Goal: Navigation & Orientation: Find specific page/section

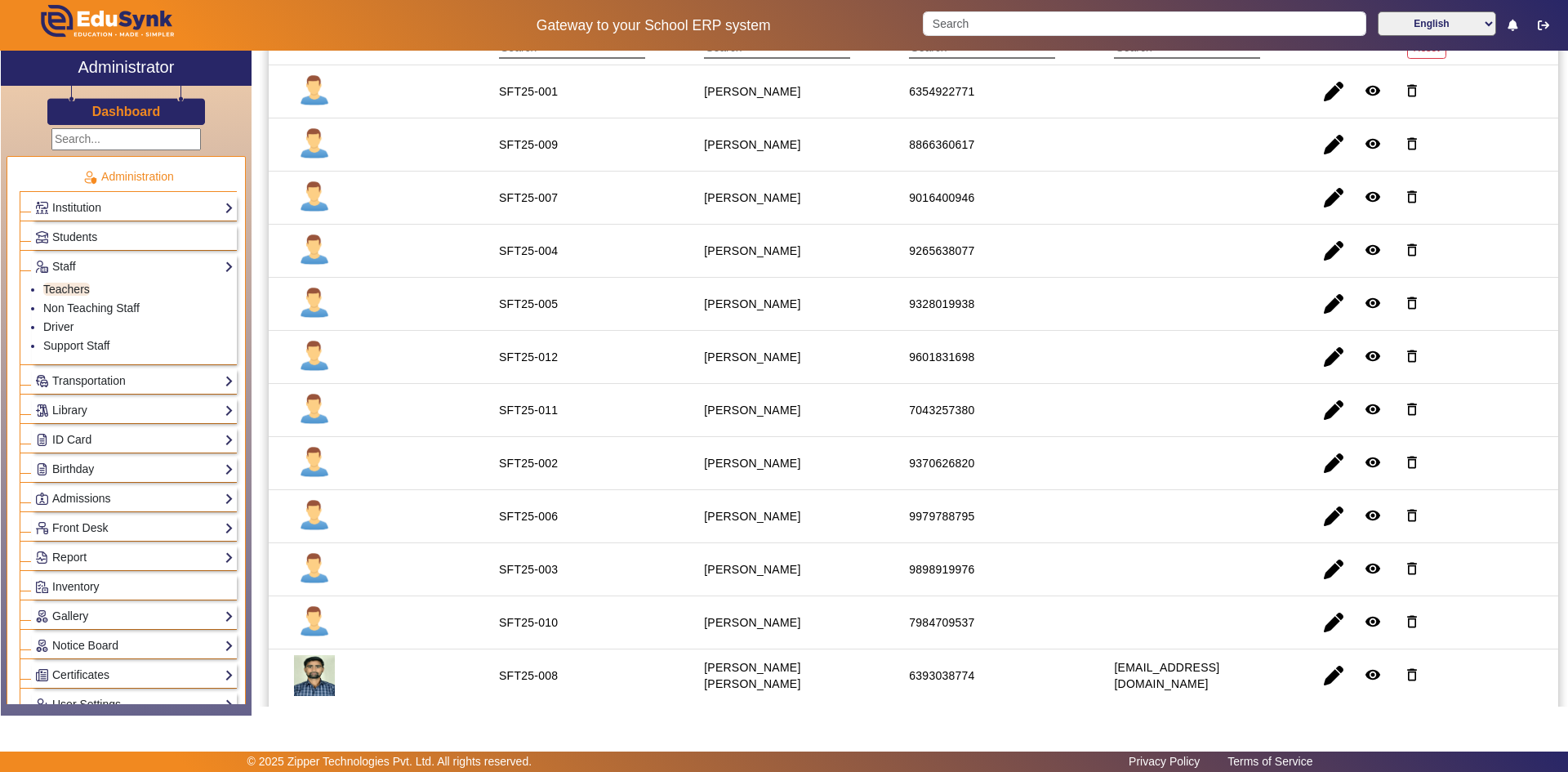
scroll to position [92, 0]
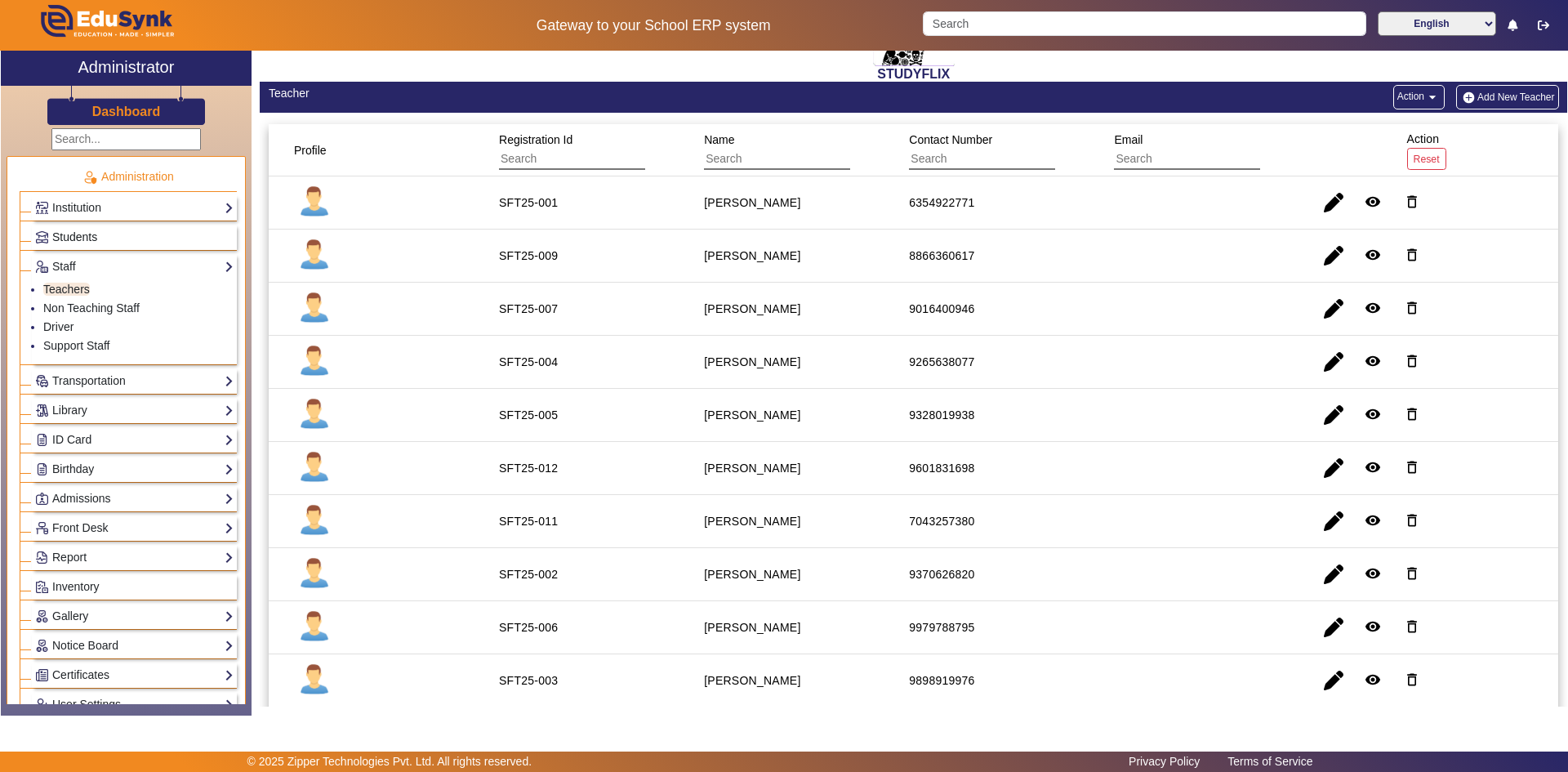
click at [92, 234] on span "Students" at bounding box center [74, 236] width 45 height 13
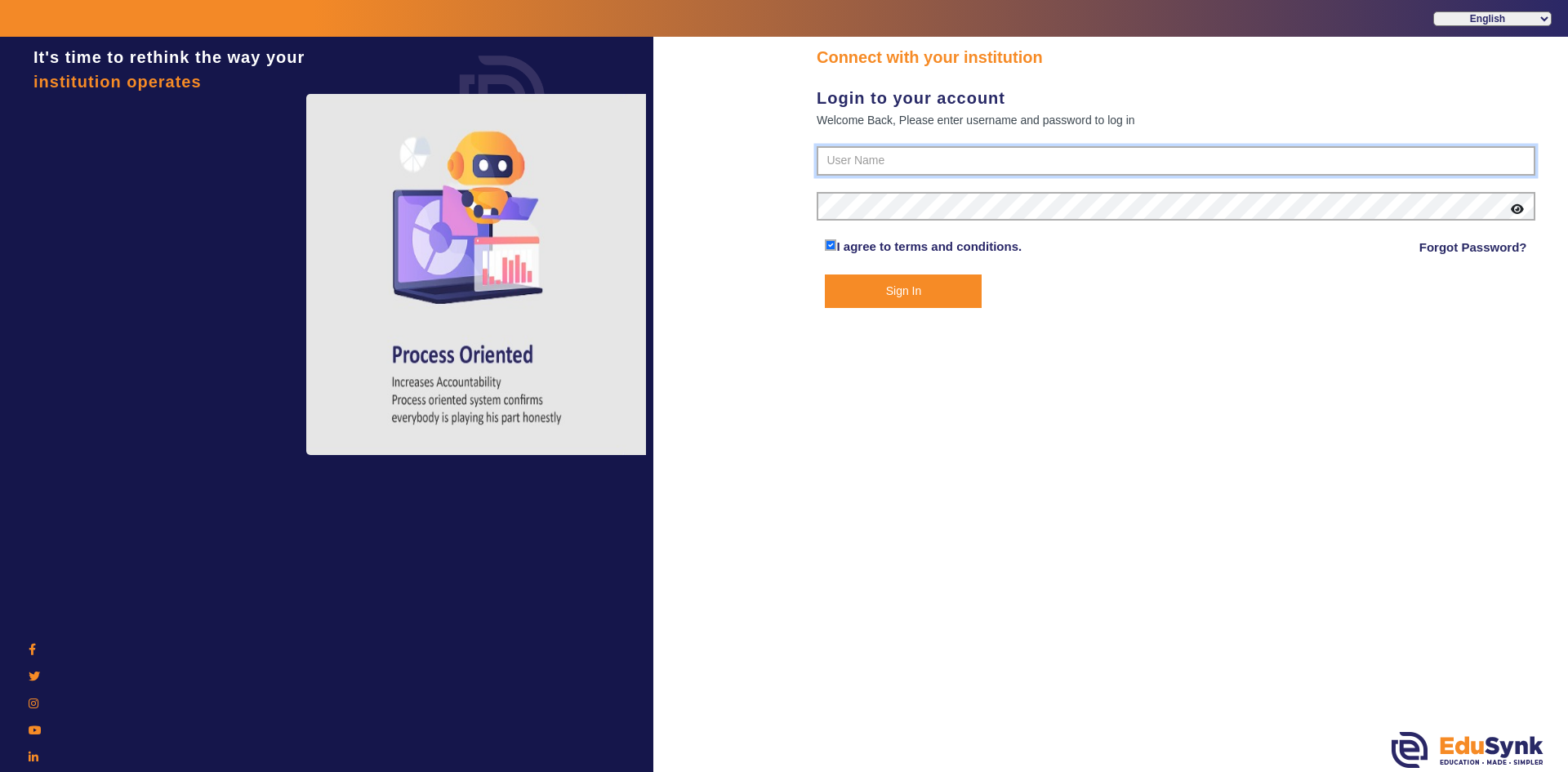
type input "6354922771"
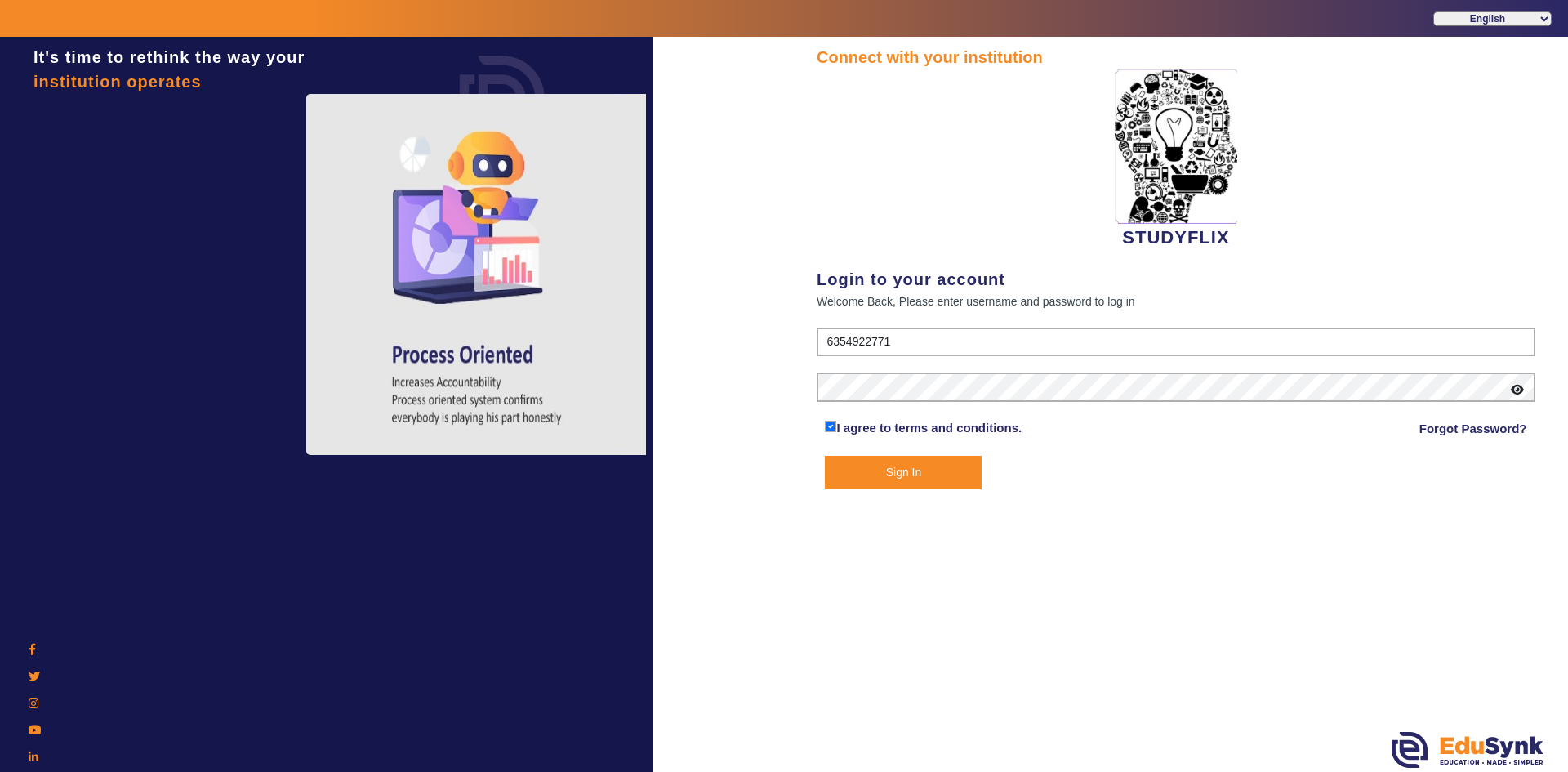
click at [861, 470] on button "Sign In" at bounding box center [902, 472] width 157 height 33
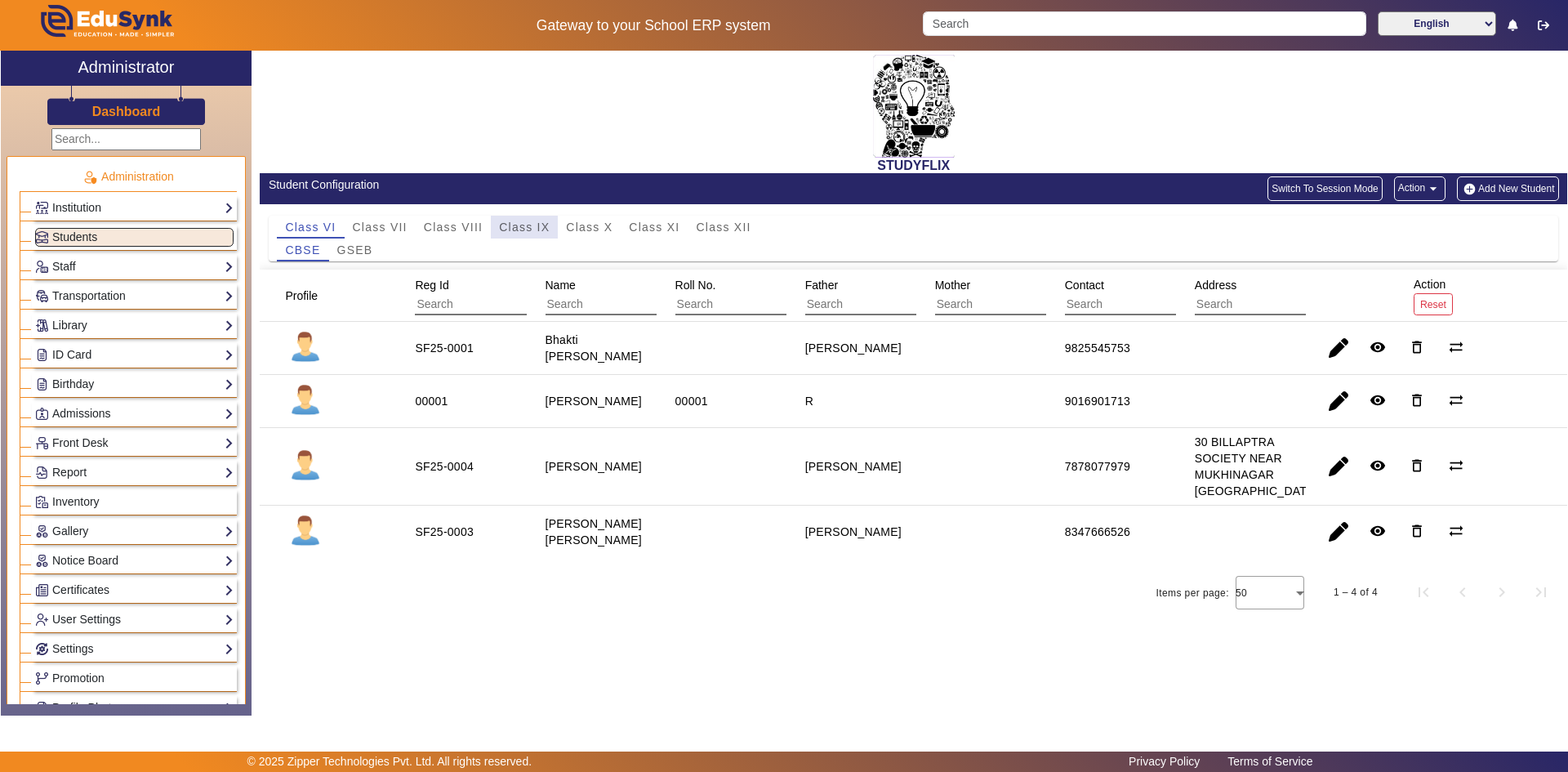
click at [524, 228] on span "Class IX" at bounding box center [524, 227] width 50 height 11
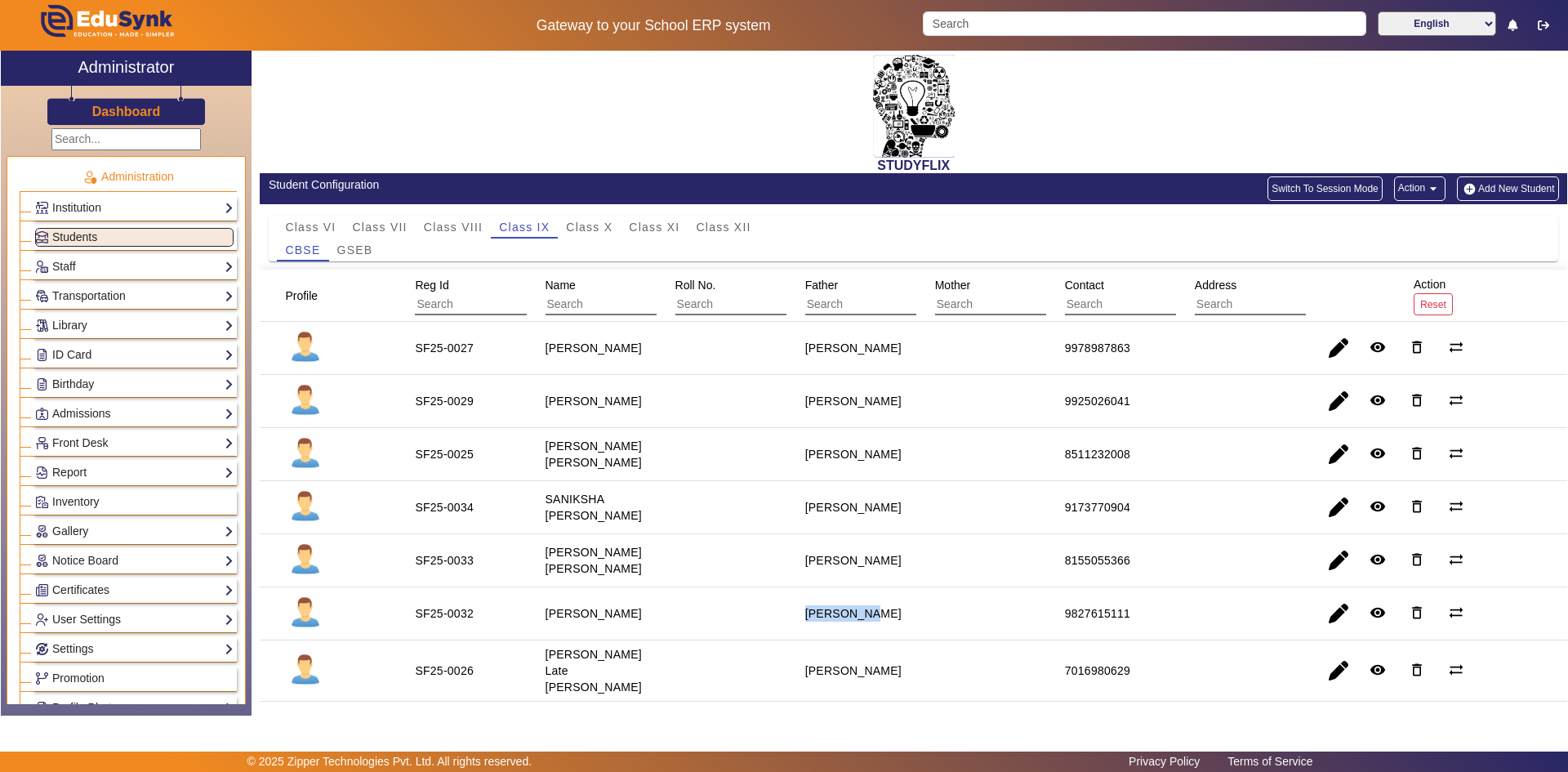
drag, startPoint x: 754, startPoint y: 625, endPoint x: 879, endPoint y: 625, distance: 125.0
click at [879, 625] on mat-row "SF25-0032 [PERSON_NAME] [PERSON_NAME] 9827615111 remove_red_eye delete_outline …" at bounding box center [914, 615] width 1308 height 53
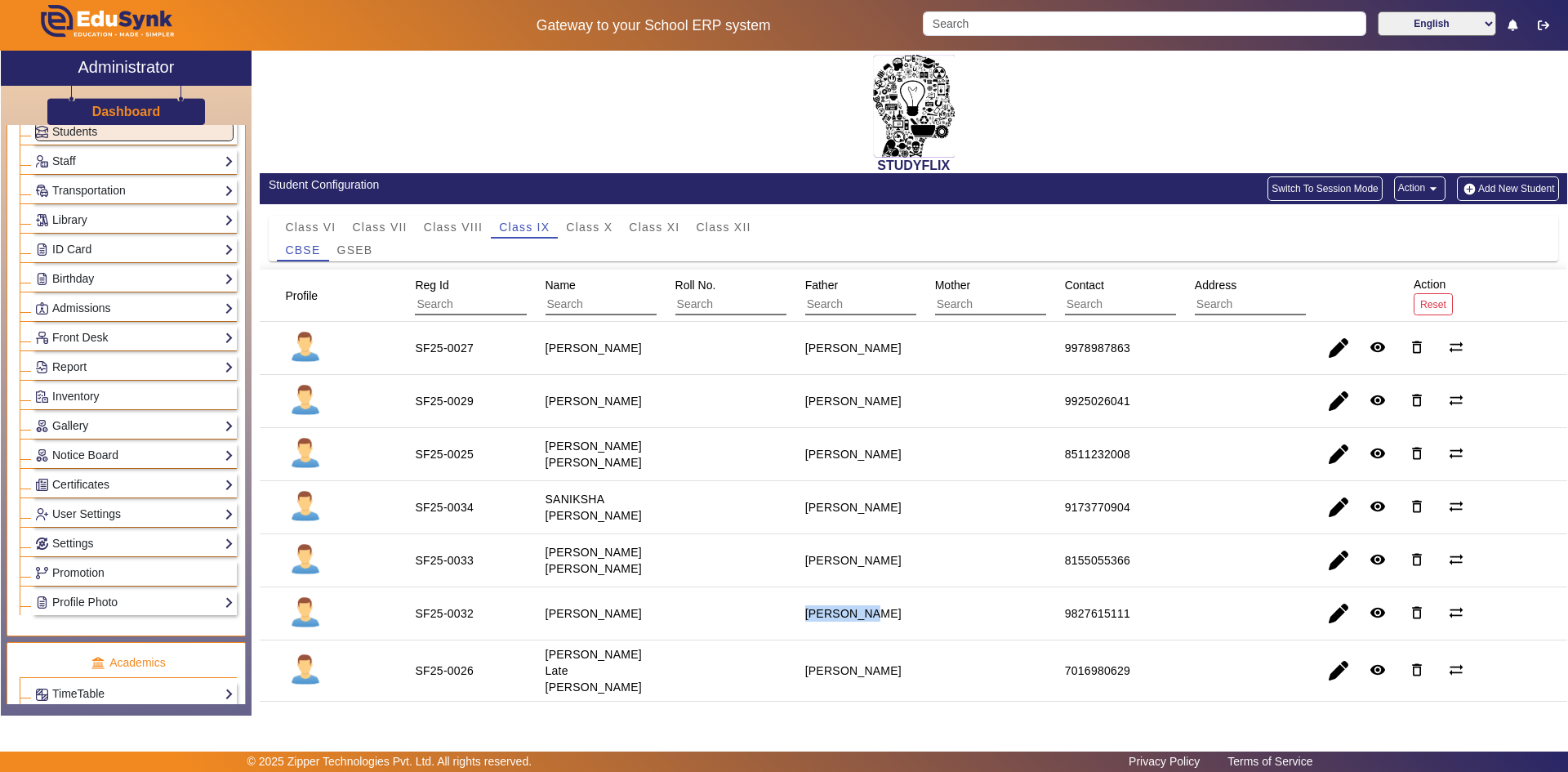
scroll to position [245, 0]
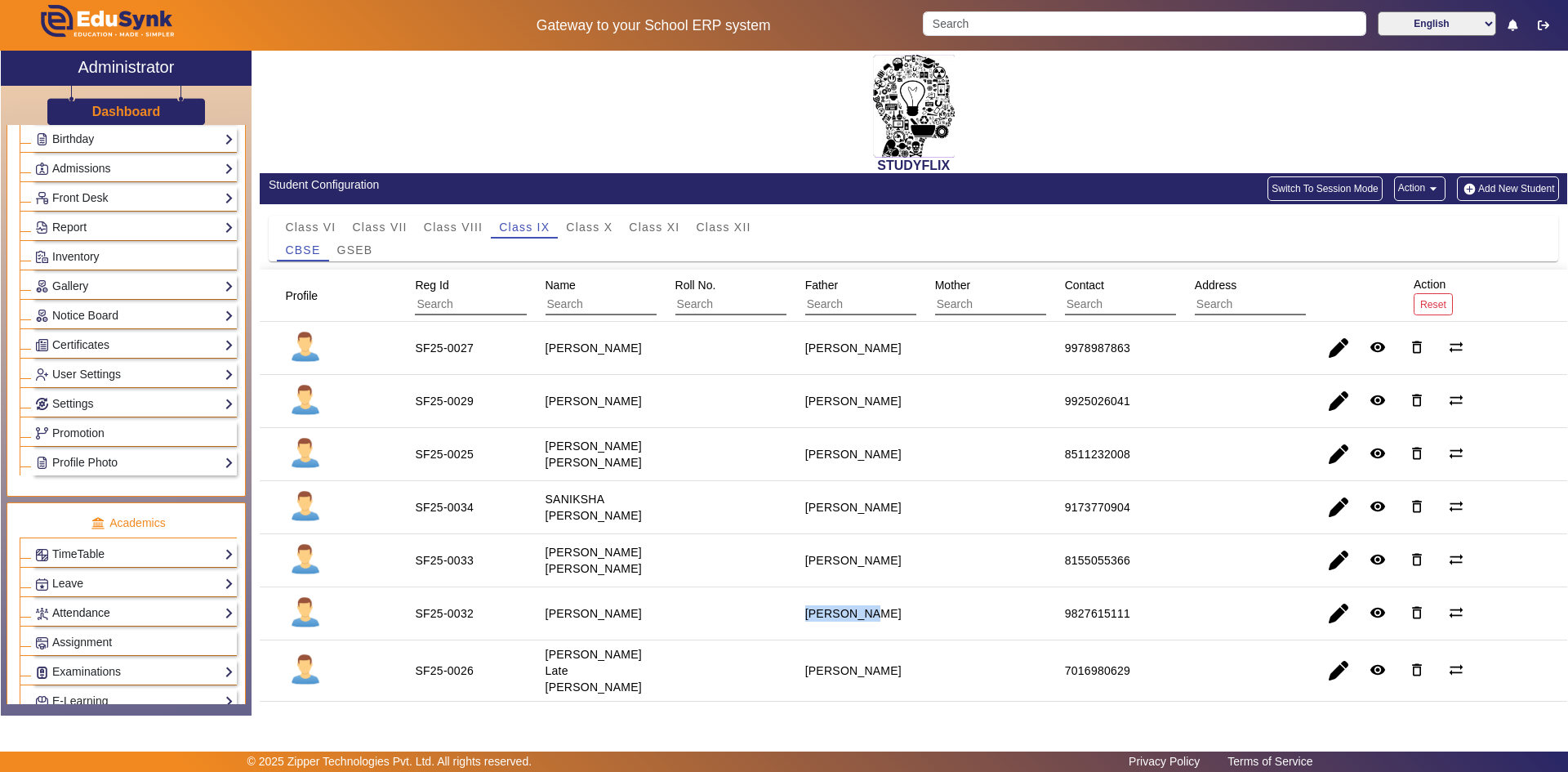
click at [80, 611] on link "Attendance" at bounding box center [134, 614] width 198 height 19
click at [77, 654] on link "Students" at bounding box center [66, 654] width 45 height 13
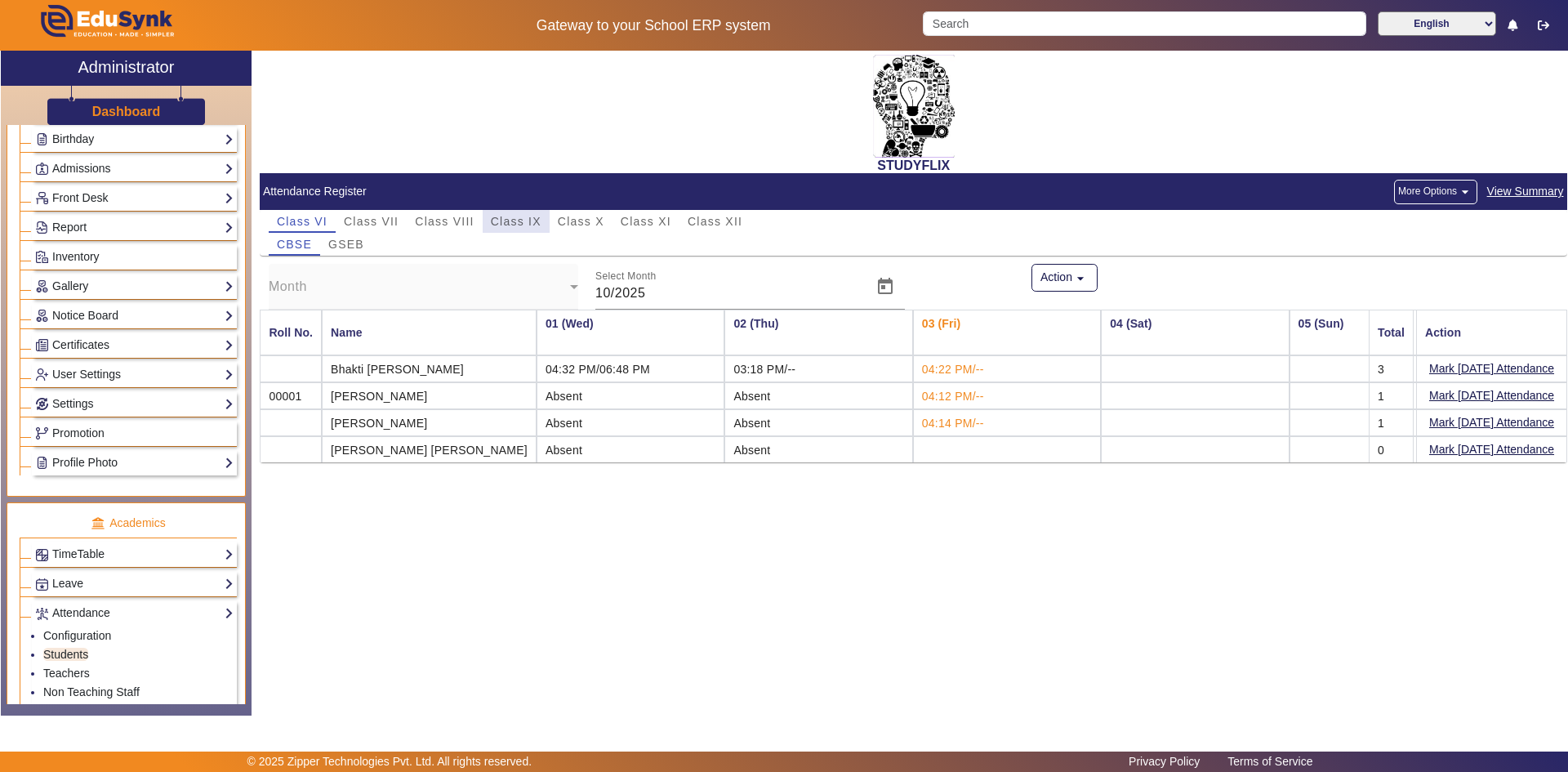
click at [514, 219] on span "Class IX" at bounding box center [516, 221] width 50 height 11
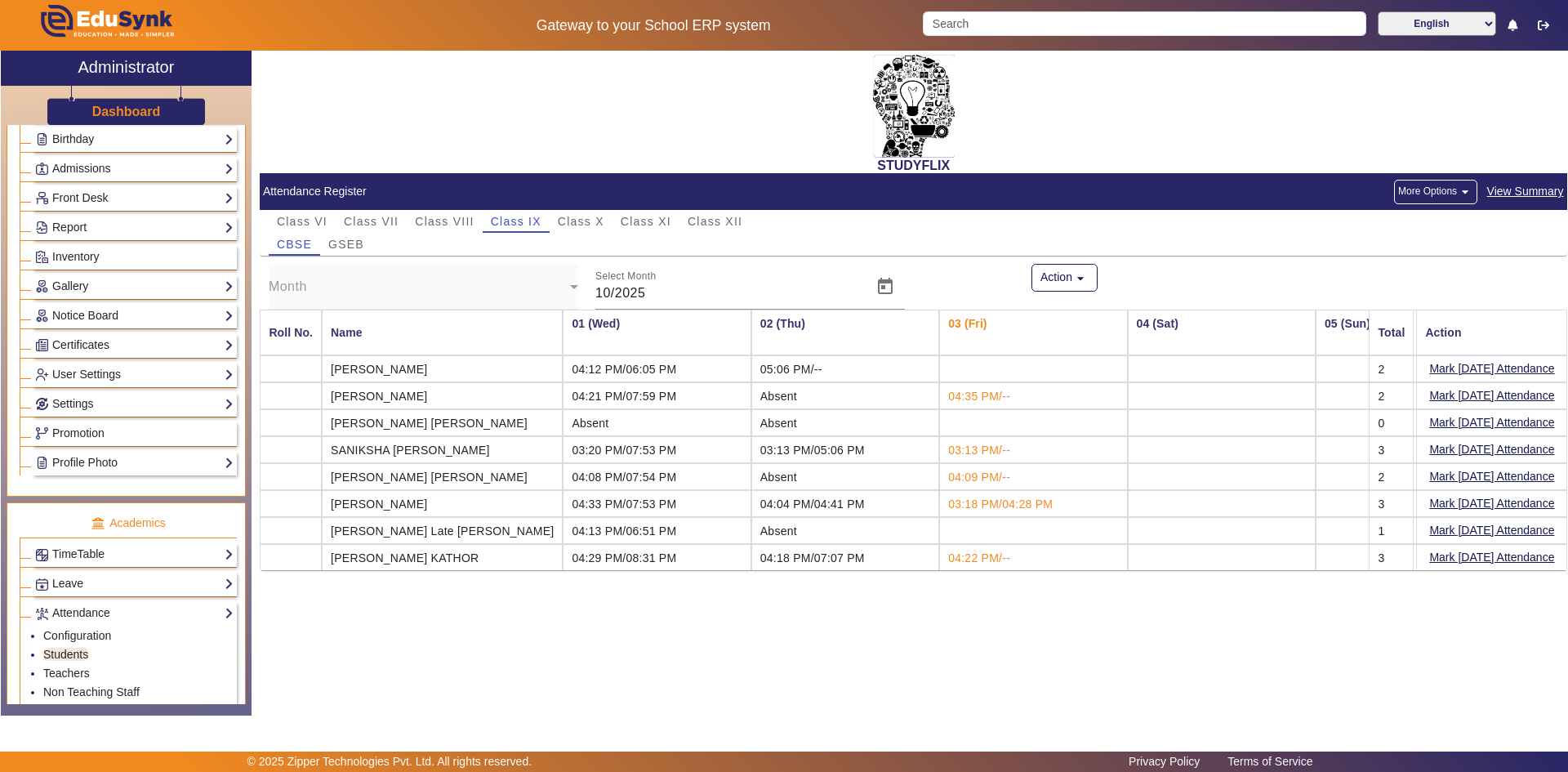
drag, startPoint x: 1031, startPoint y: 505, endPoint x: 917, endPoint y: 506, distance: 114.0
click at [939, 506] on td "03:18 PM/04:28 PM" at bounding box center [1033, 504] width 188 height 27
click at [565, 222] on span "Class X" at bounding box center [581, 221] width 46 height 11
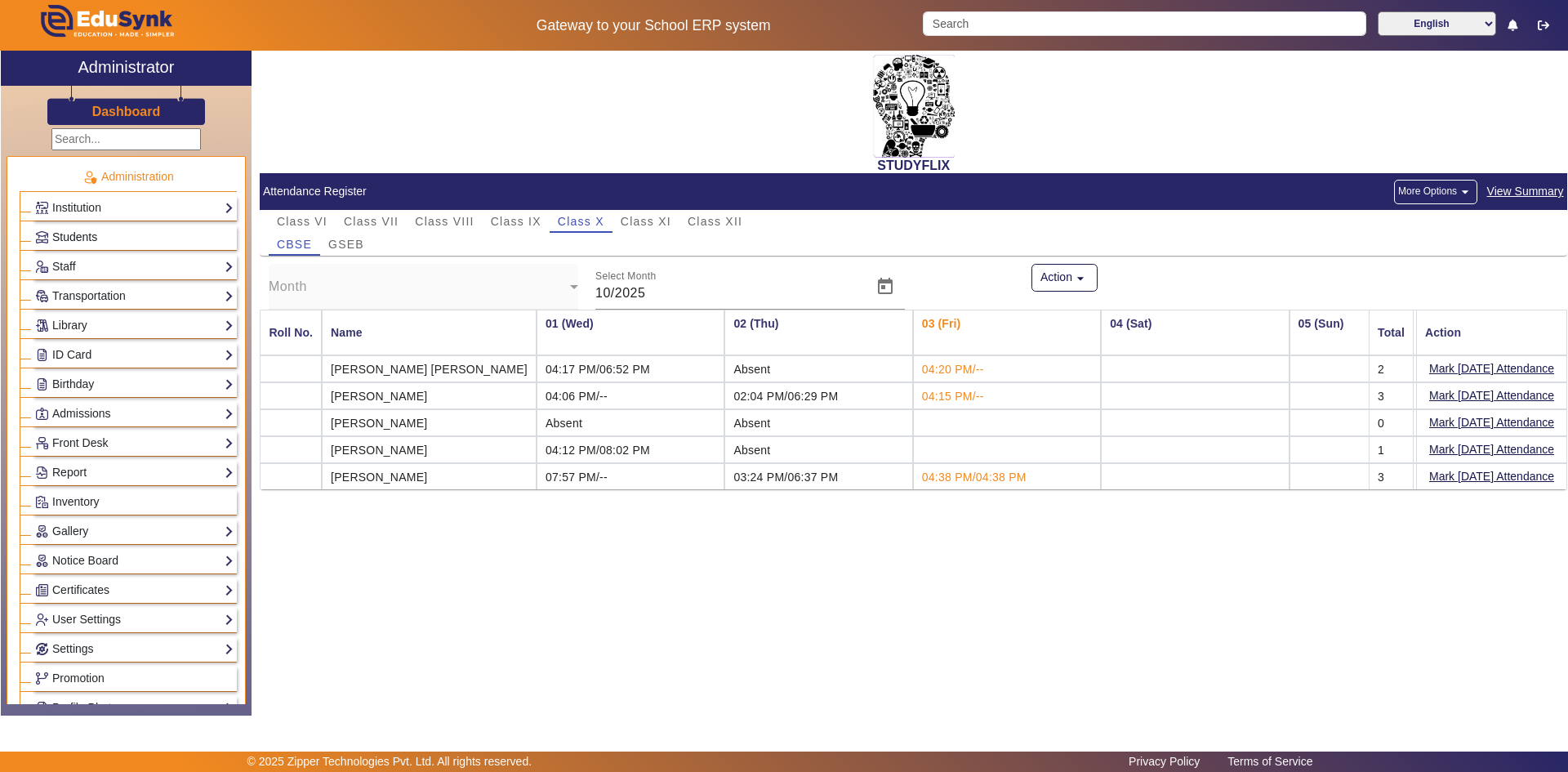
click at [121, 241] on link "Students" at bounding box center [134, 237] width 198 height 19
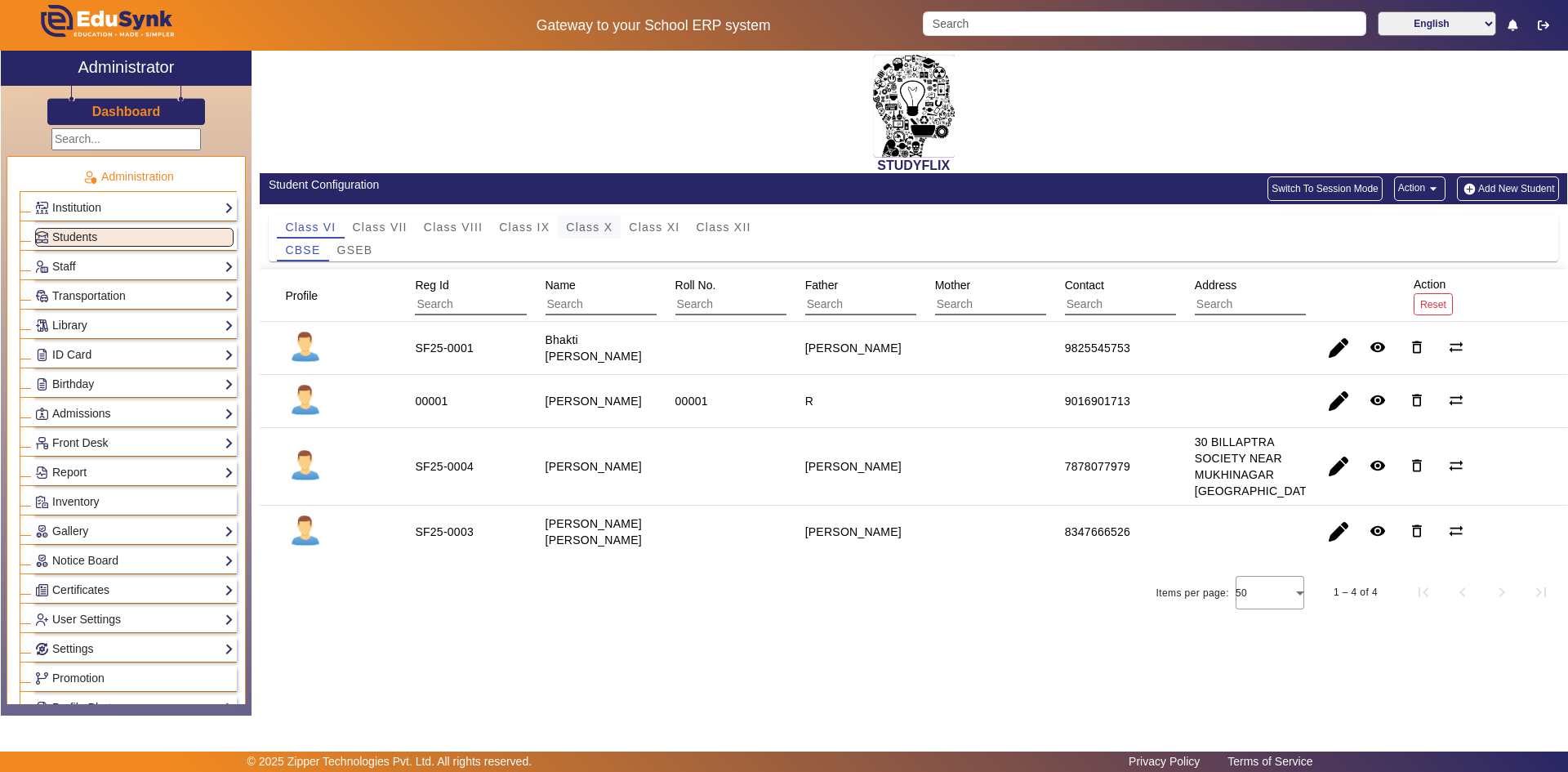
click at [601, 229] on span "Class X" at bounding box center [589, 227] width 46 height 11
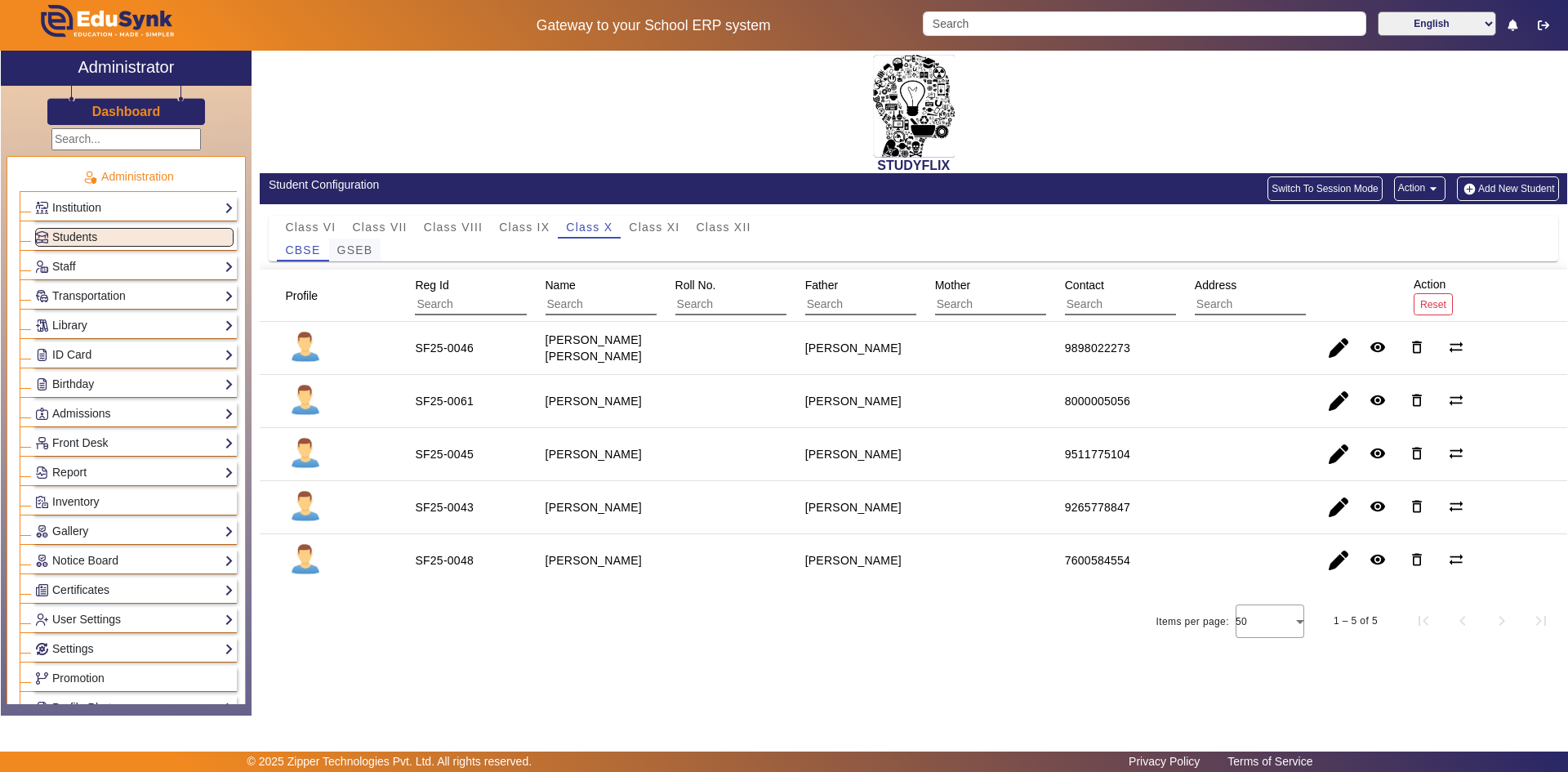
click at [364, 252] on span "GSEB" at bounding box center [355, 250] width 36 height 11
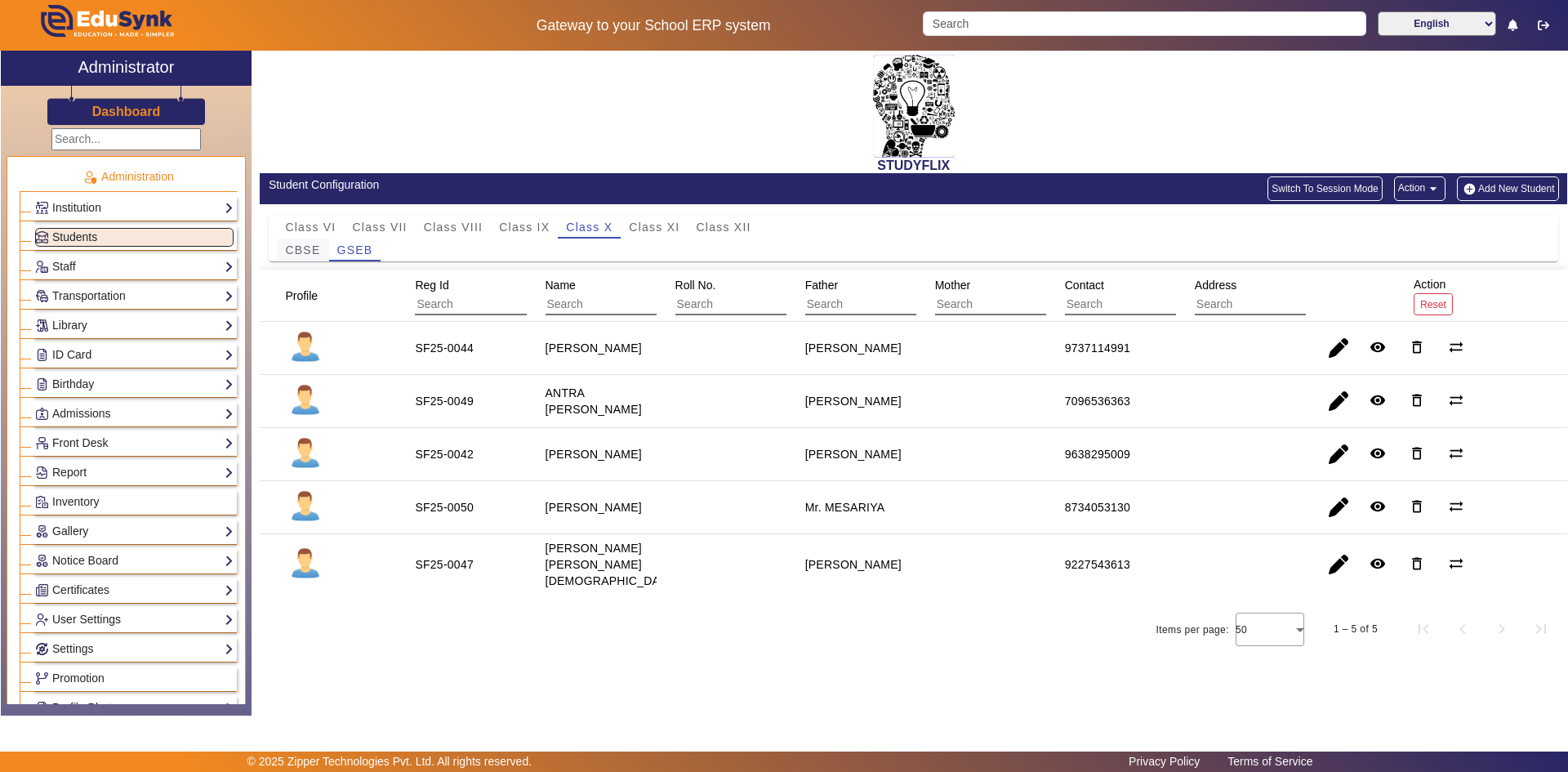
click at [306, 241] on span "CBSE" at bounding box center [302, 250] width 35 height 23
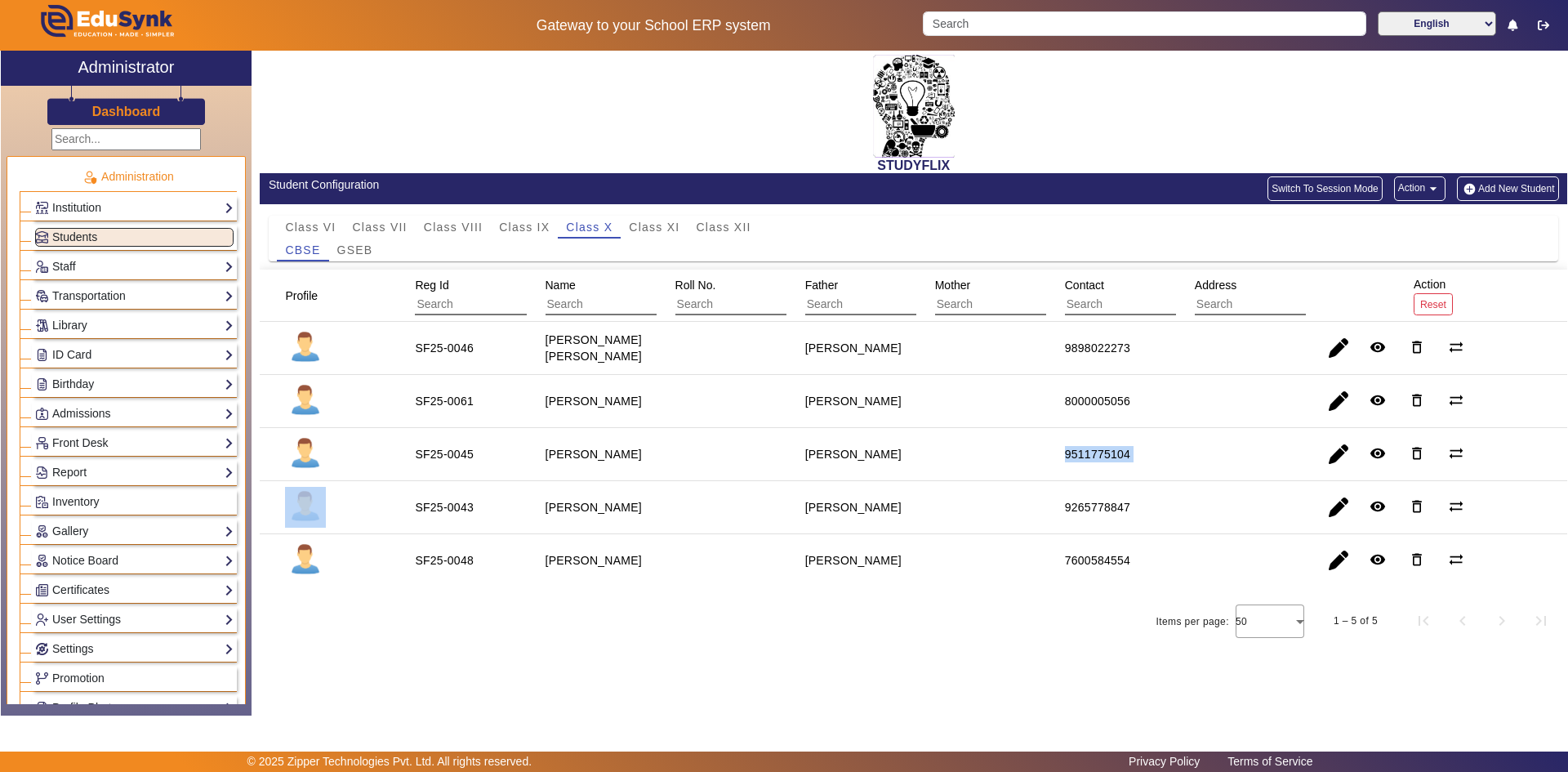
drag, startPoint x: 1035, startPoint y: 464, endPoint x: 1250, endPoint y: 470, distance: 215.1
click at [1250, 470] on mat-row "SF25-0045 [PERSON_NAME] [PERSON_NAME] 9511775104 remove_red_eye delete_outline …" at bounding box center [914, 454] width 1308 height 53
click at [642, 415] on div "[PERSON_NAME]" at bounding box center [594, 401] width 108 height 27
drag, startPoint x: 1039, startPoint y: 414, endPoint x: 1150, endPoint y: 422, distance: 111.3
click at [1150, 422] on mat-row "SF25-0061 [PERSON_NAME] Madhav Bhai 8000005056 remove_red_eye delete_outline sy…" at bounding box center [914, 401] width 1308 height 53
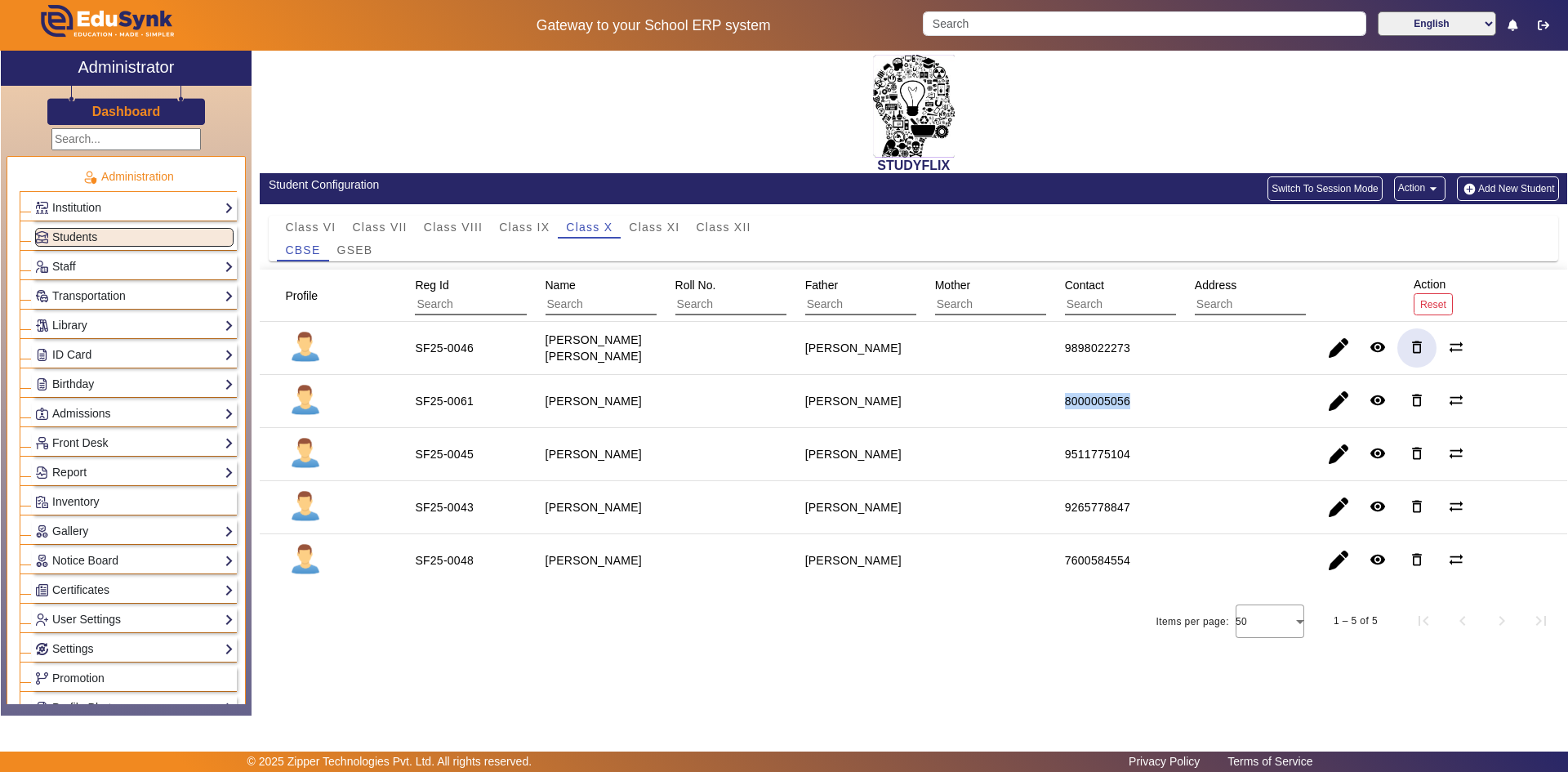
click at [1406, 352] on span "button" at bounding box center [1417, 348] width 39 height 39
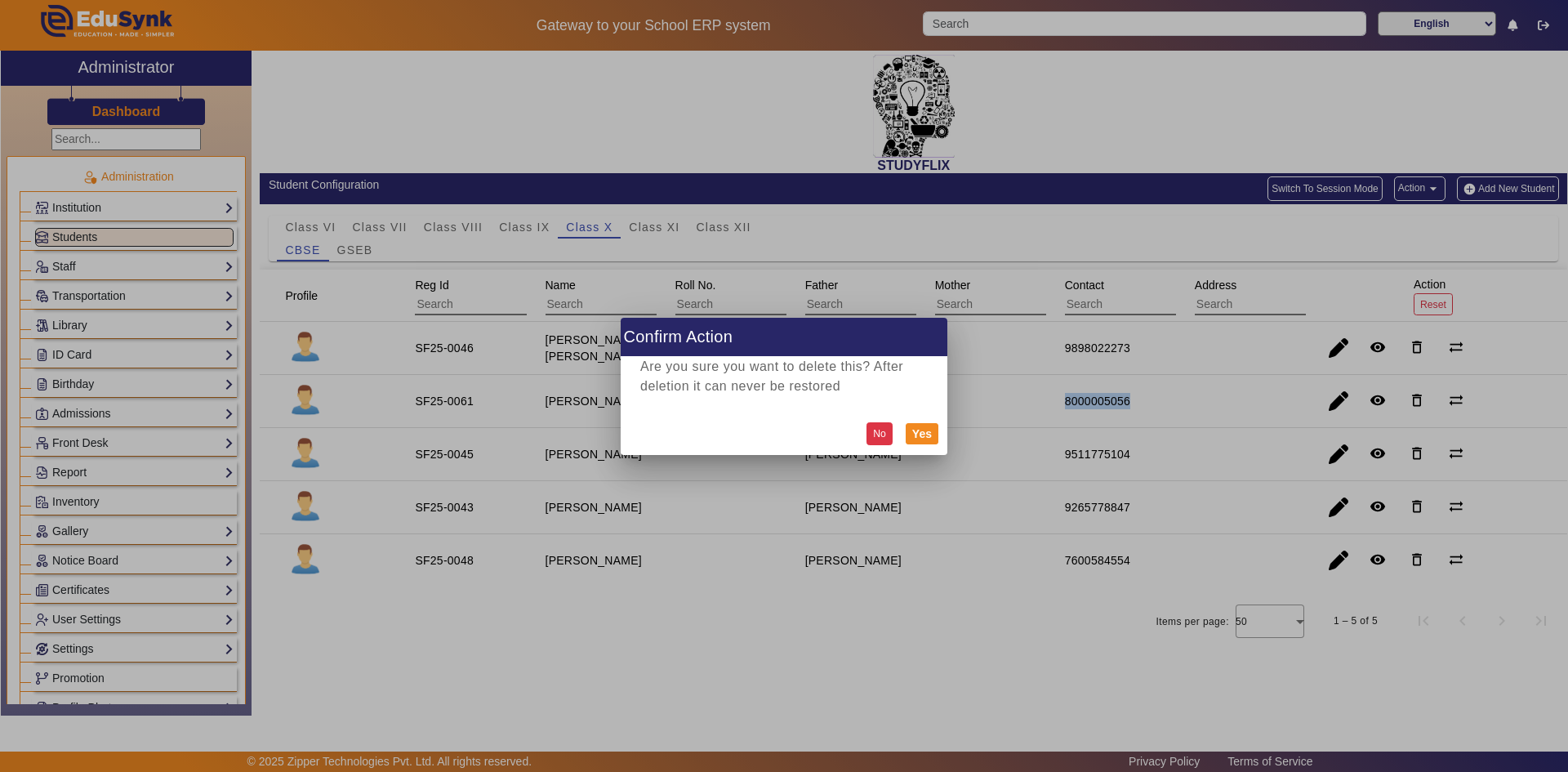
click at [879, 434] on button "No" at bounding box center [879, 434] width 27 height 22
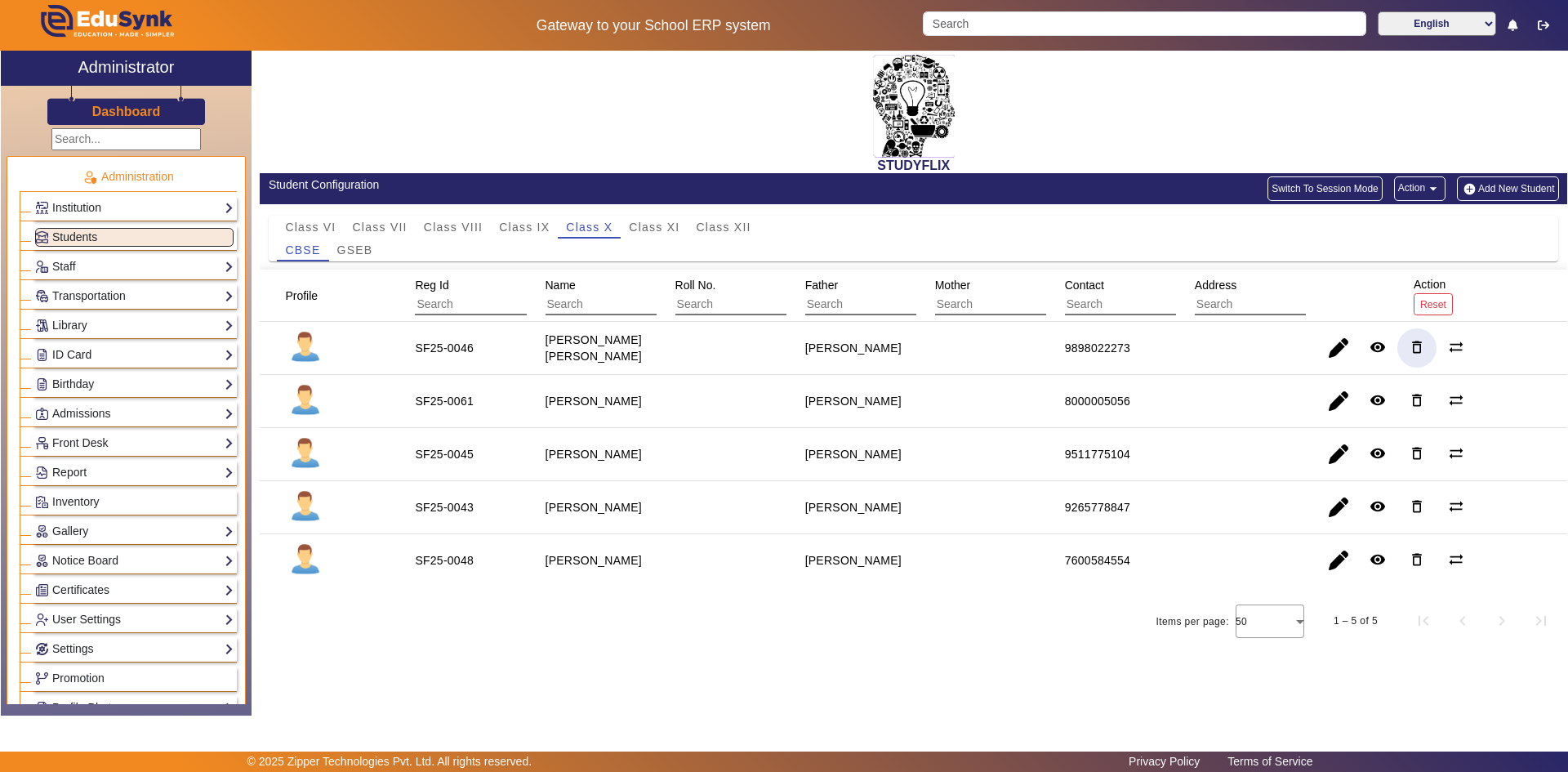
click at [402, 61] on div "STUDYFLIX" at bounding box center [914, 111] width 1308 height 122
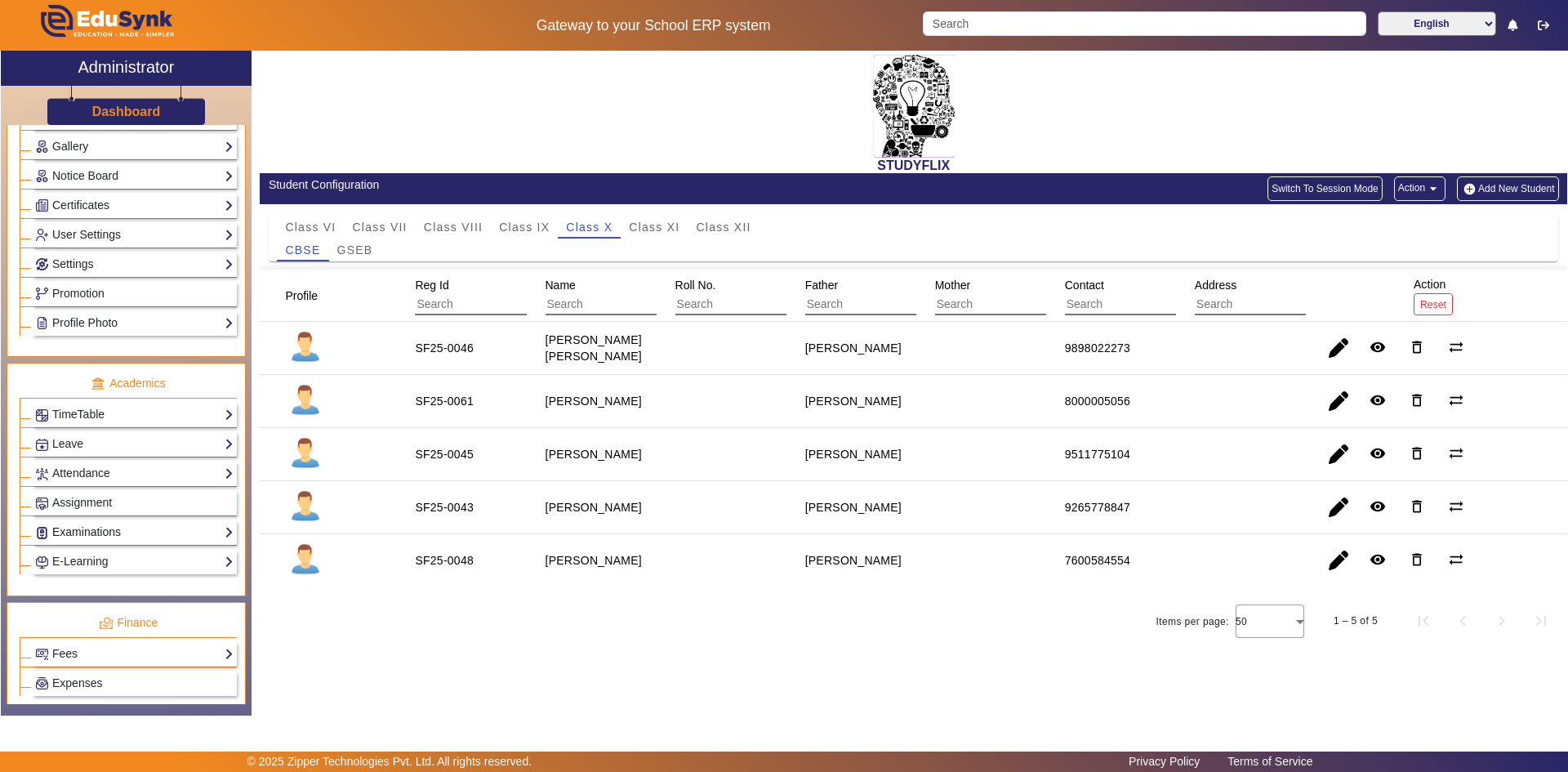
scroll to position [408, 0]
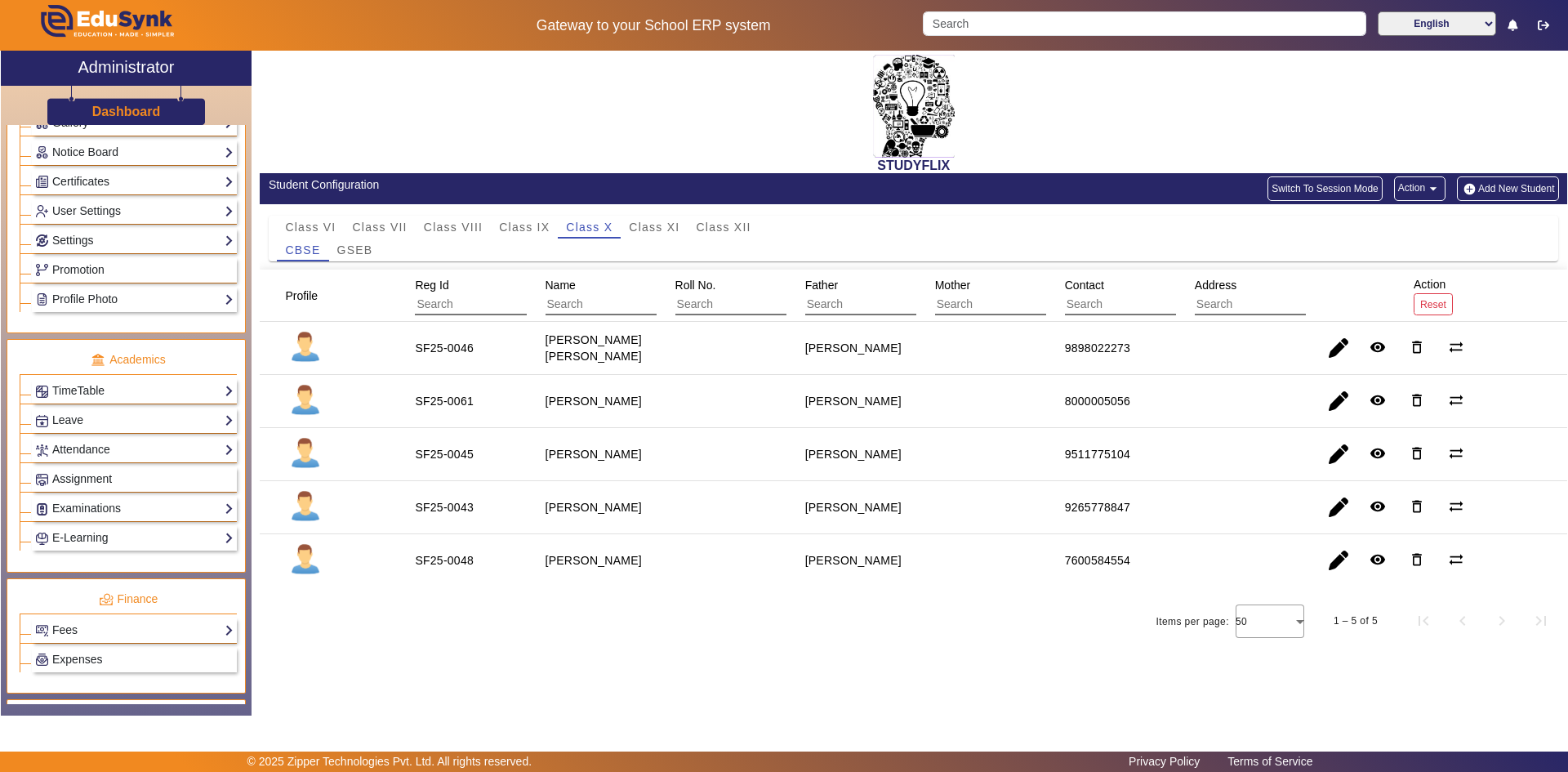
click at [87, 484] on span "Assignment" at bounding box center [82, 478] width 60 height 13
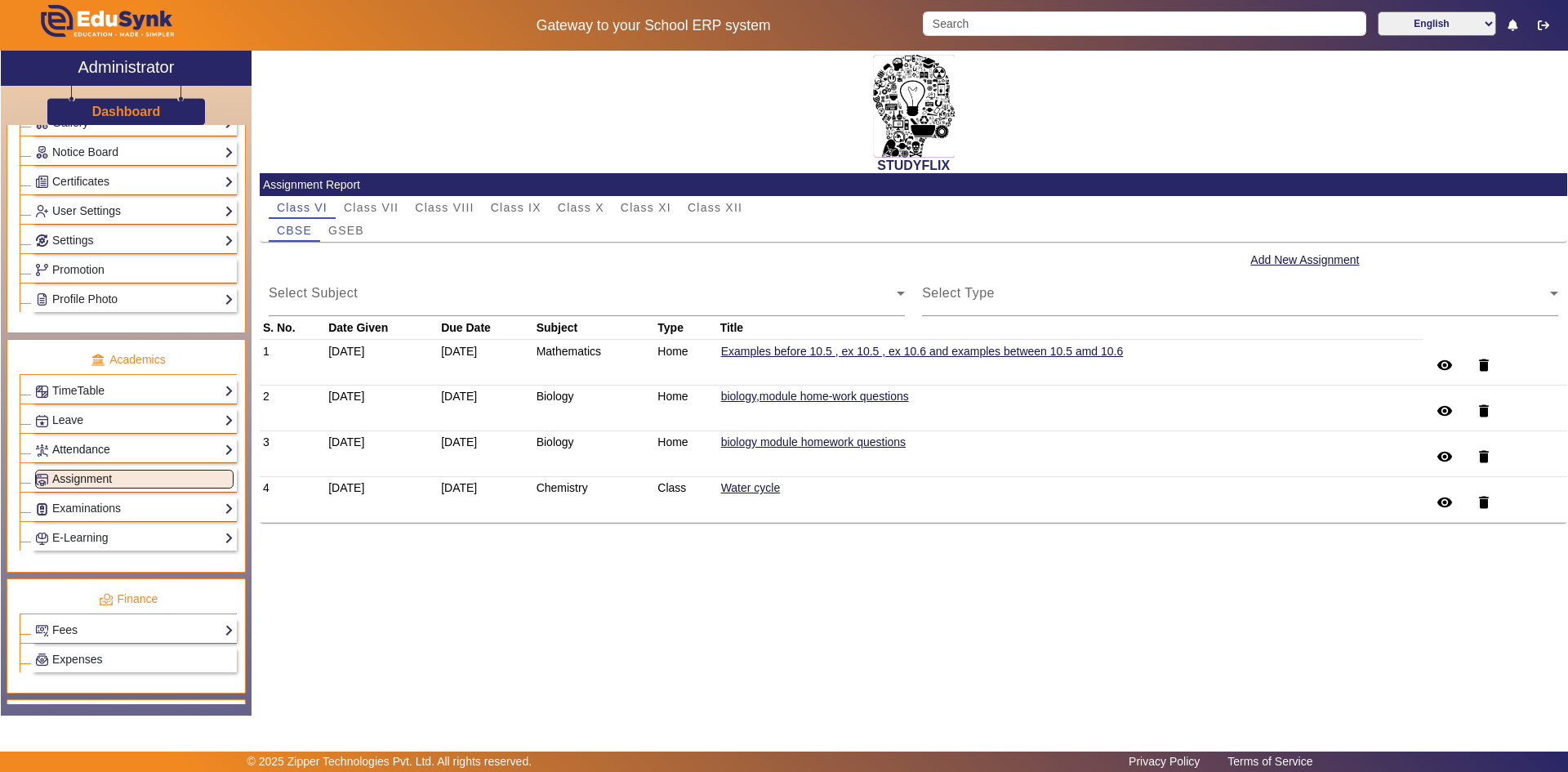
scroll to position [327, 0]
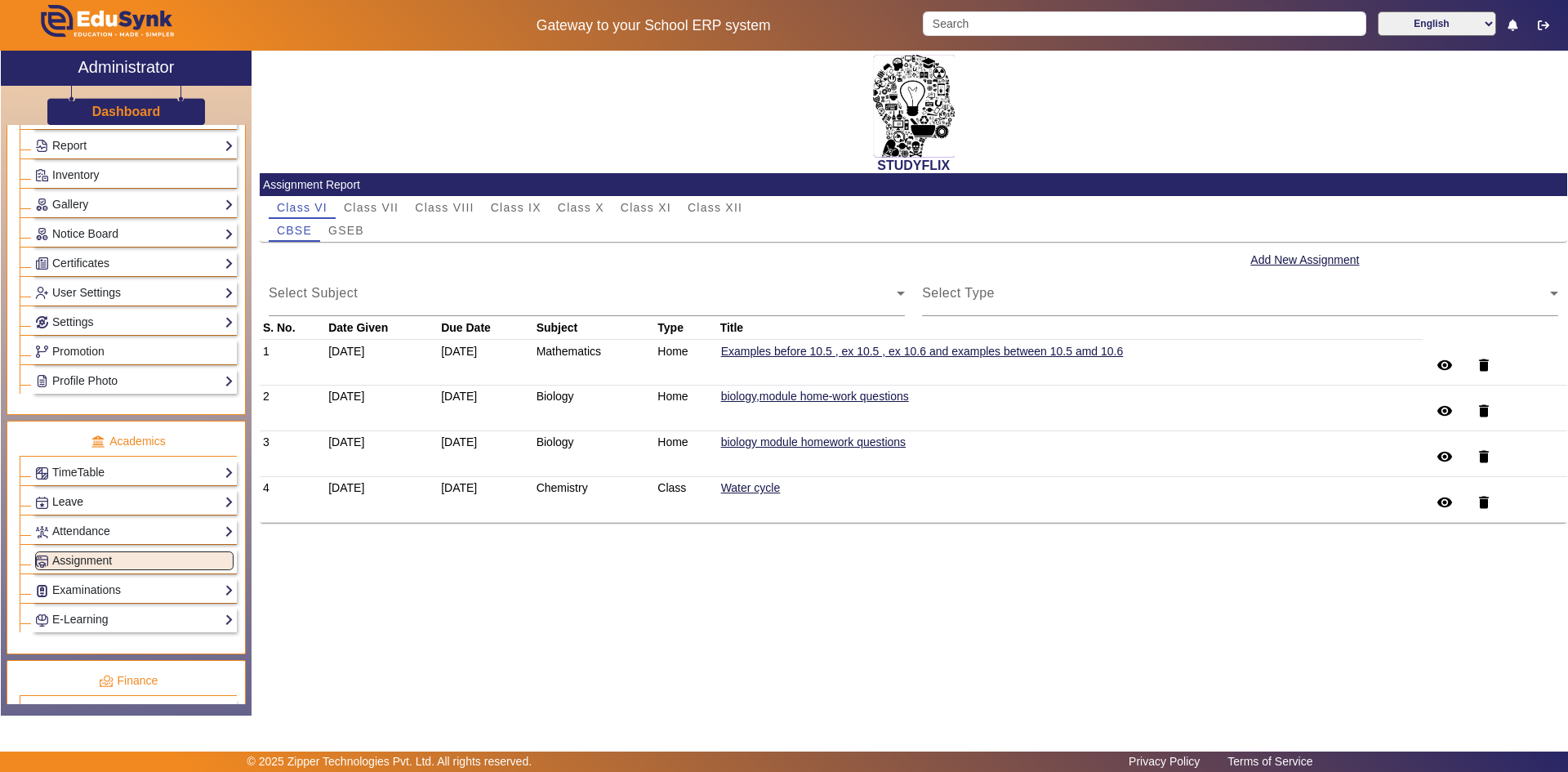
click at [80, 502] on link "Leave" at bounding box center [134, 502] width 198 height 19
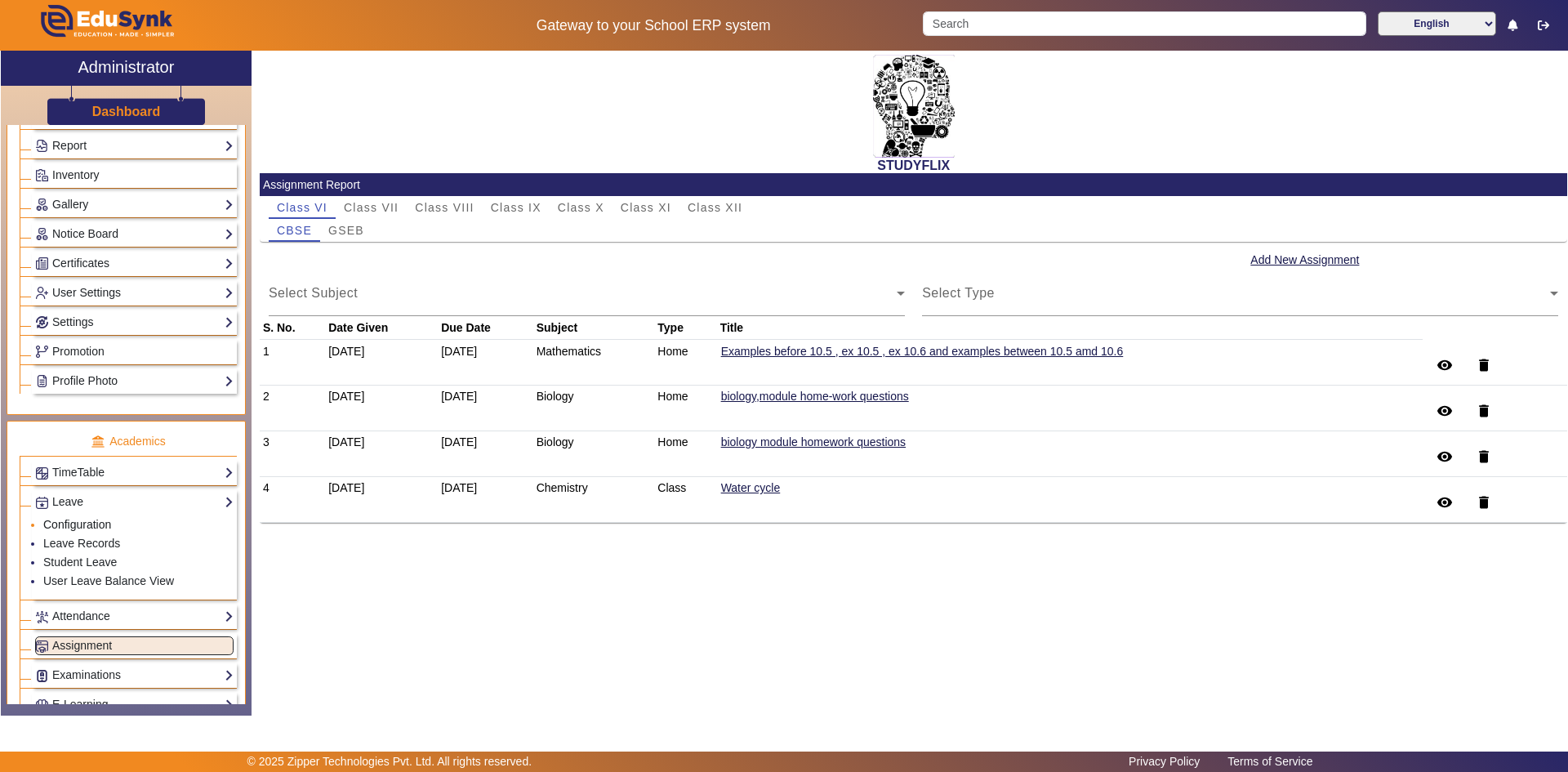
click at [70, 527] on link "Configuration" at bounding box center [77, 524] width 68 height 13
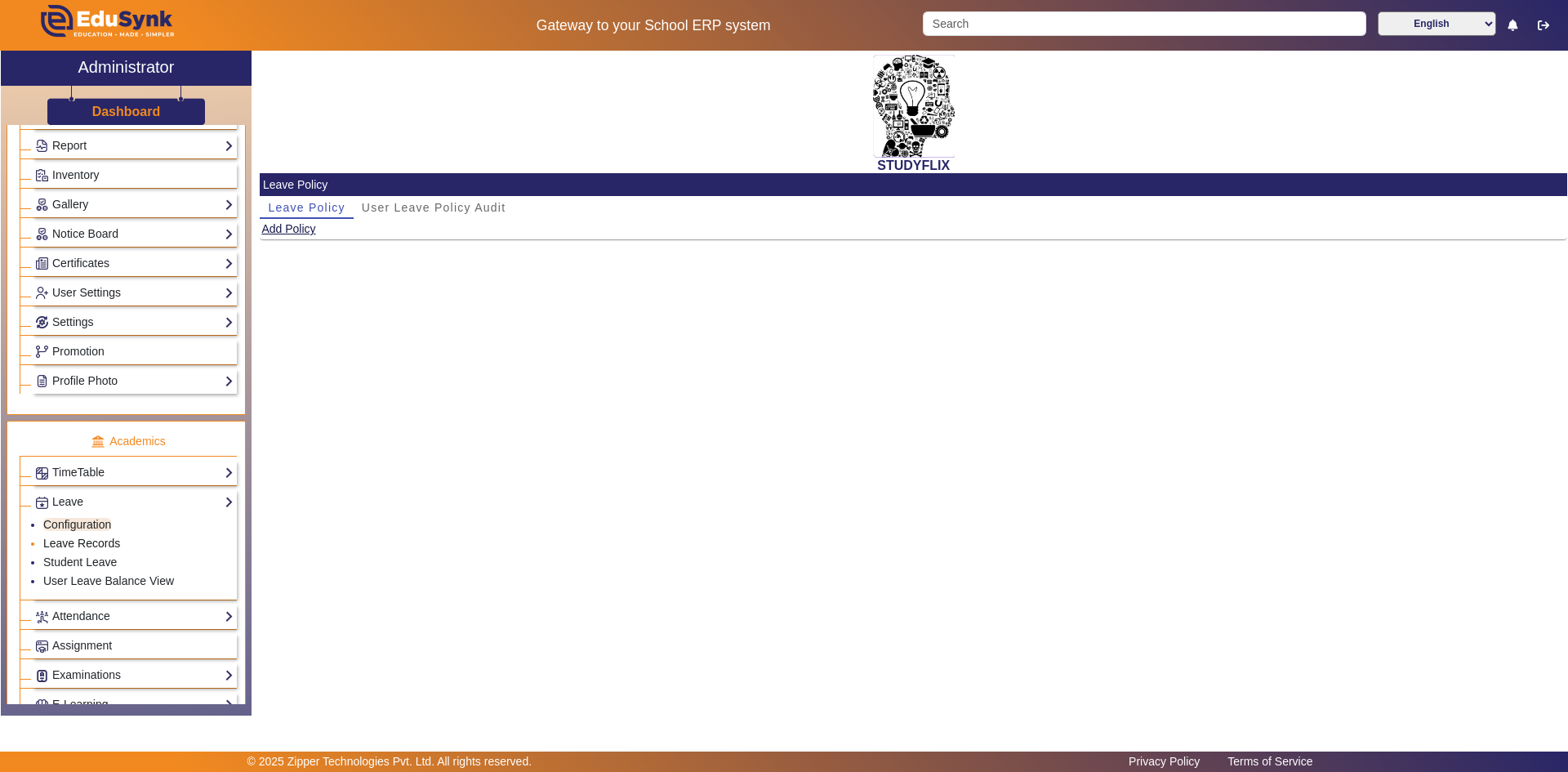
click at [80, 540] on link "Leave Records" at bounding box center [82, 543] width 77 height 13
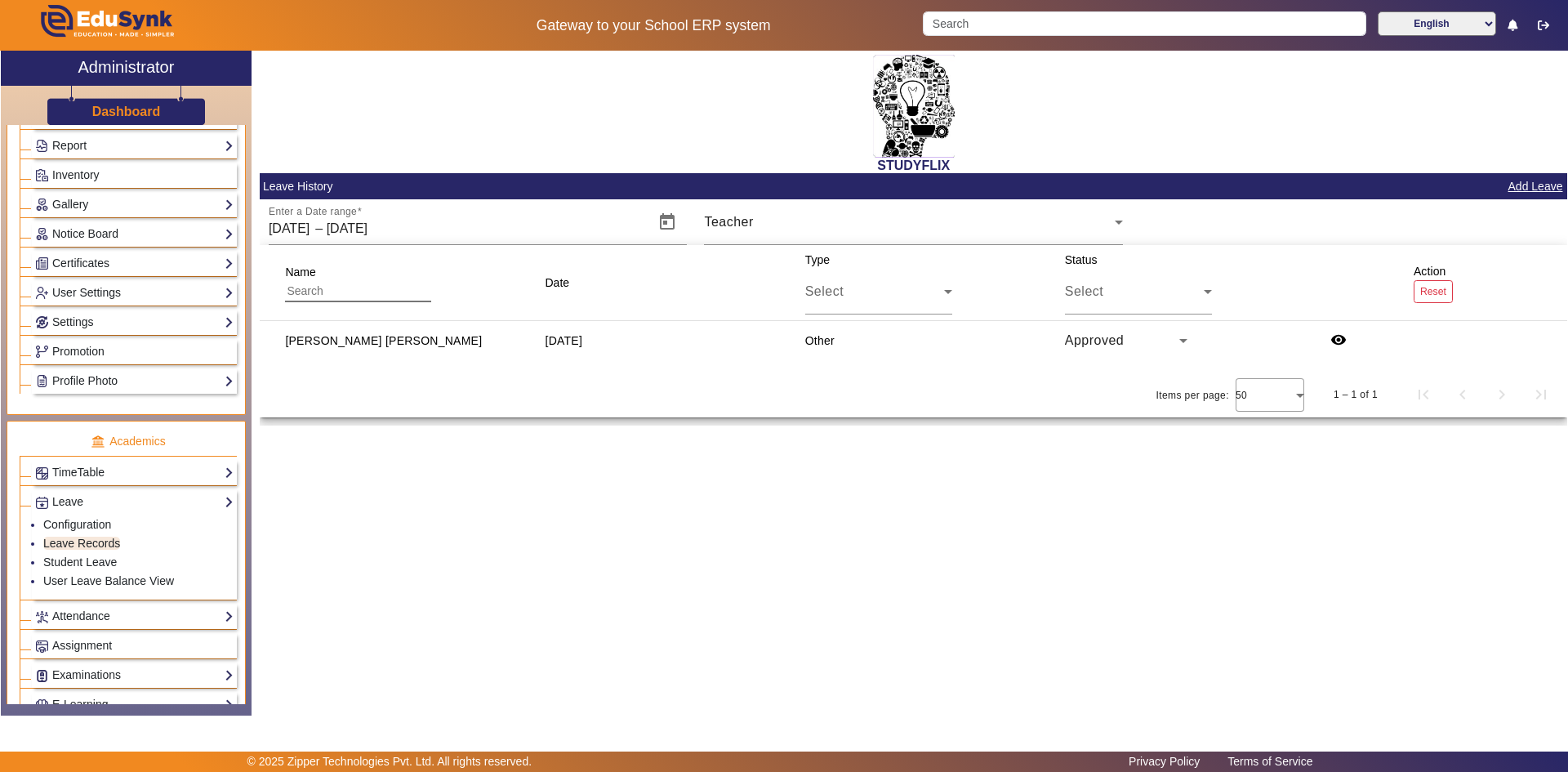
click at [749, 545] on div "STUDYFLIX Leave History Add Leave Enter a Date range [DATE] [DATE] – [DATE] [DA…" at bounding box center [909, 374] width 1316 height 648
